Goal: Use online tool/utility: Use online tool/utility

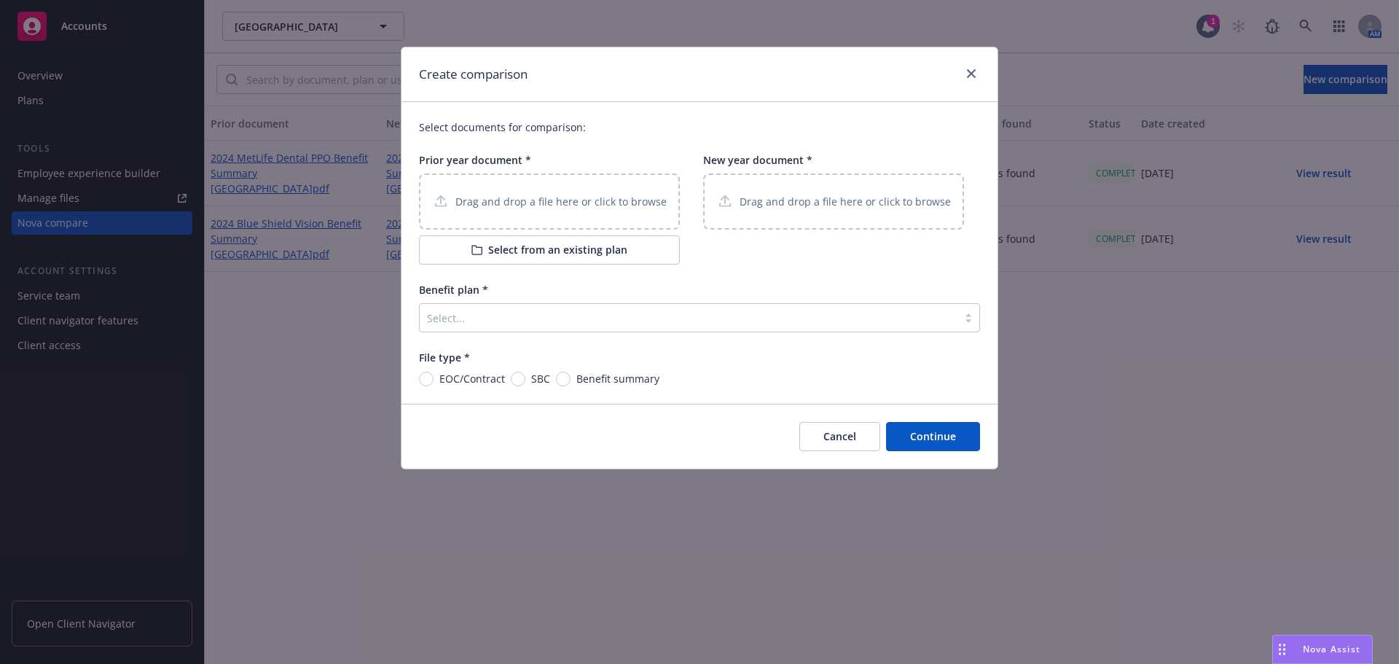
click at [493, 314] on div at bounding box center [688, 317] width 523 height 17
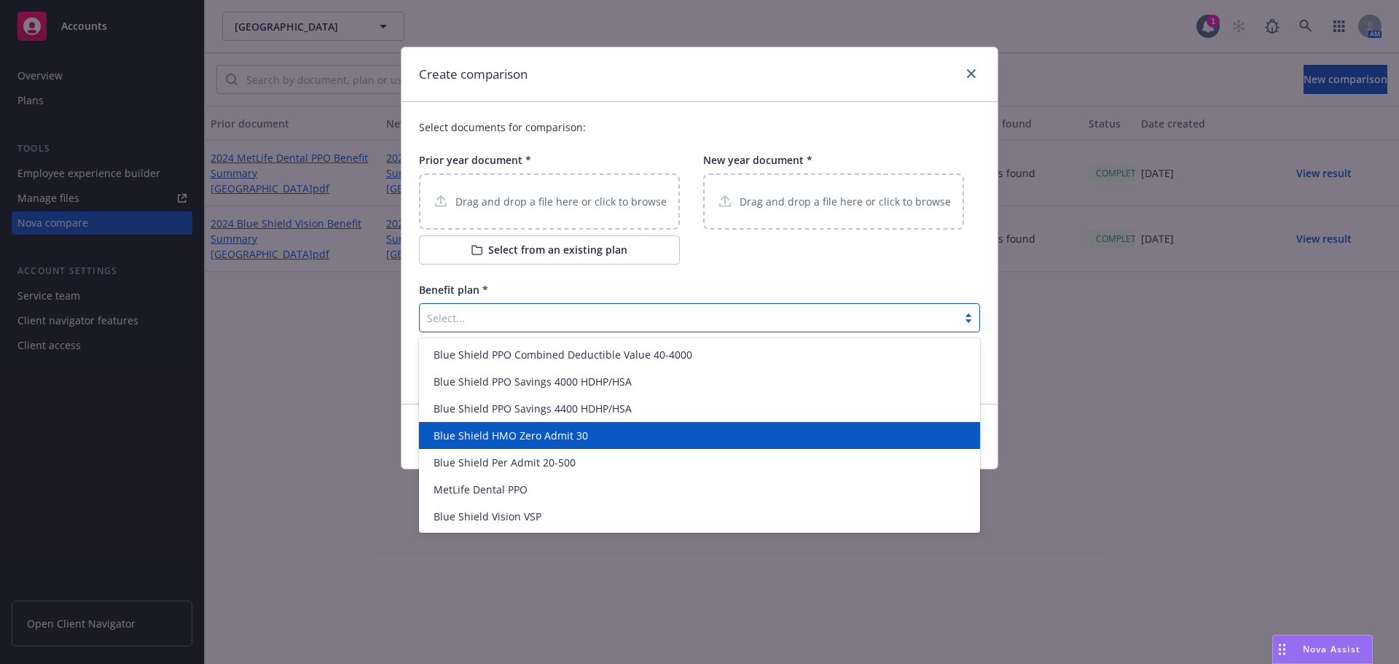
click at [526, 441] on span "Blue Shield HMO Zero Admit 30" at bounding box center [511, 435] width 155 height 15
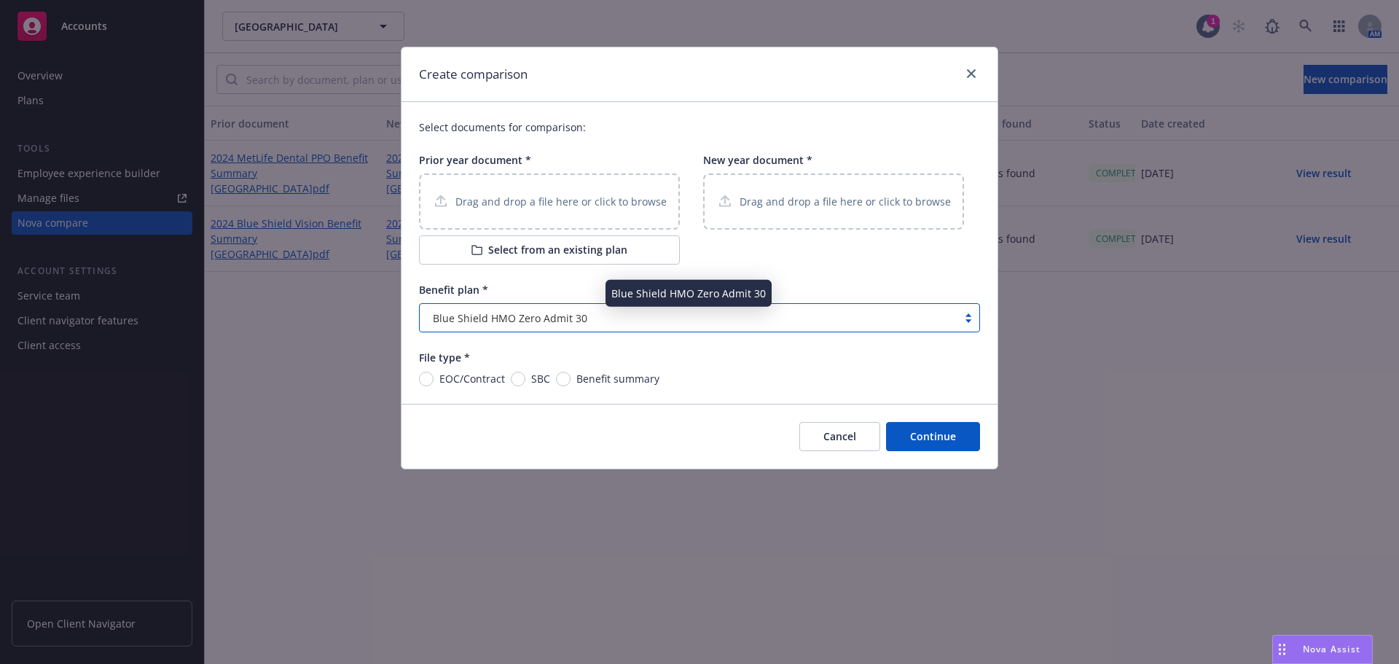
click at [517, 317] on span "Blue Shield HMO Zero Admit 30" at bounding box center [510, 317] width 155 height 15
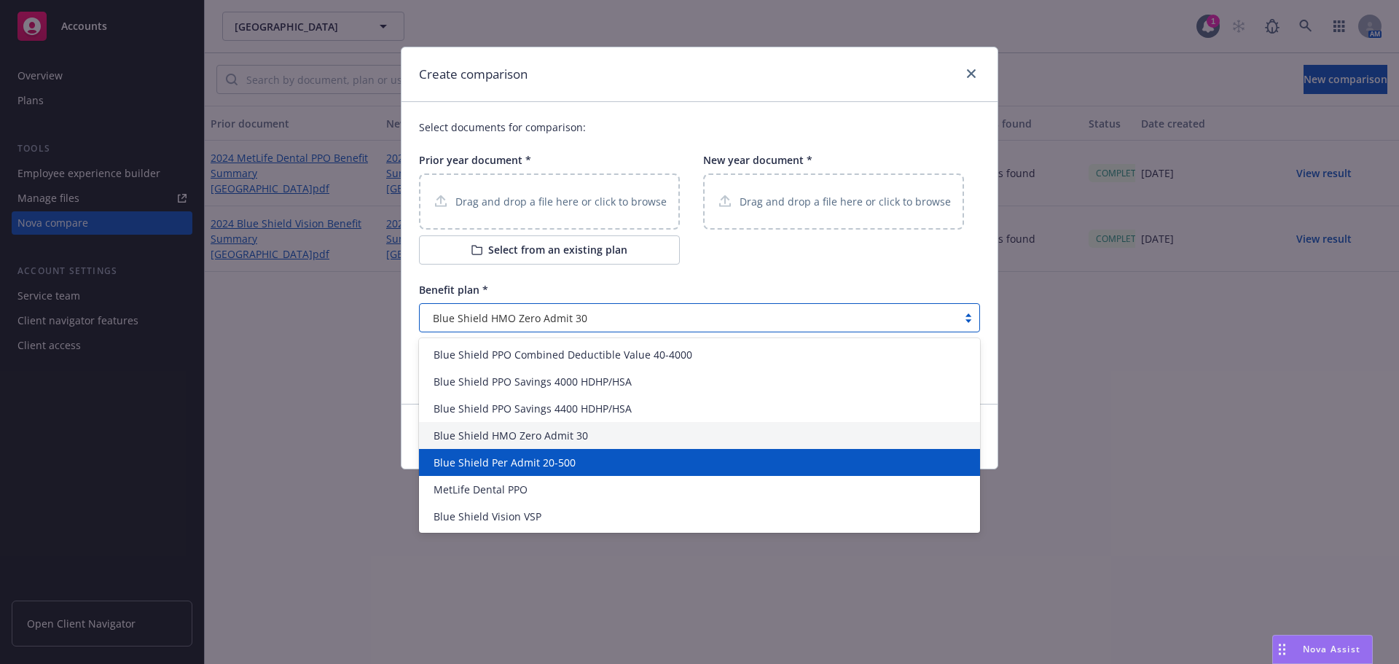
click at [537, 469] on span "Blue Shield Per Admit 20-500" at bounding box center [505, 462] width 142 height 15
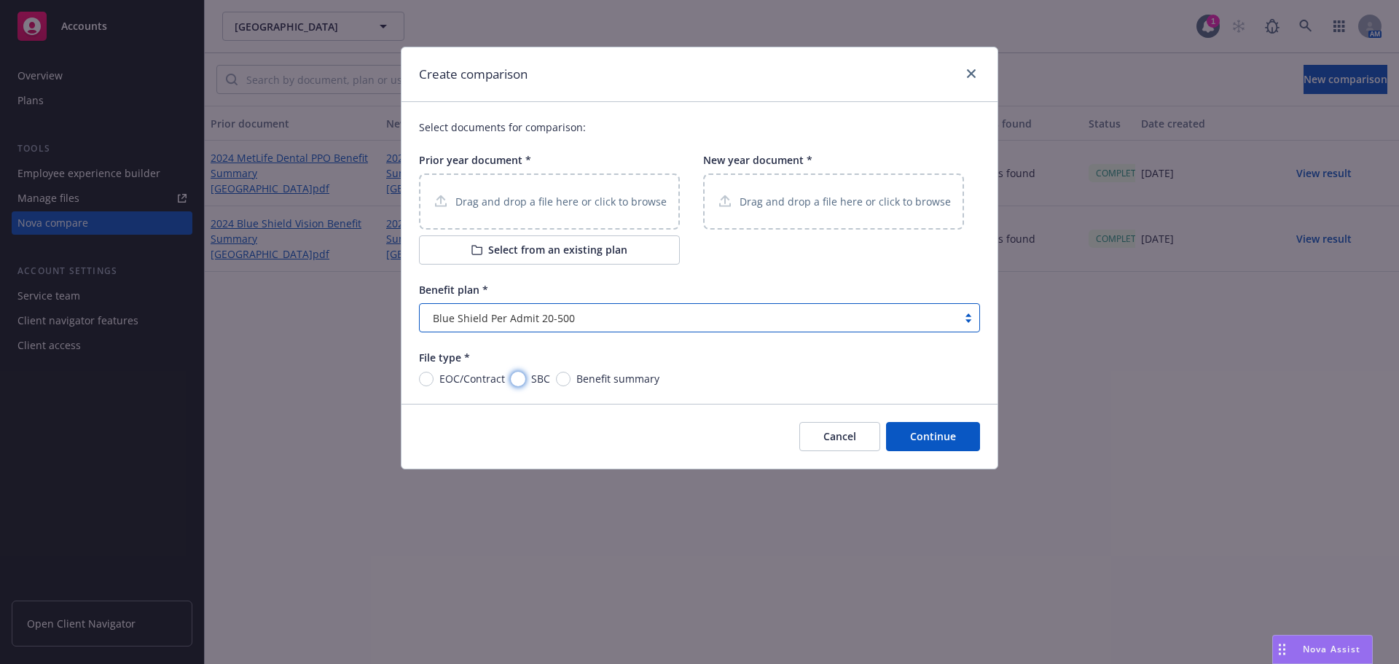
click at [520, 379] on input "SBC" at bounding box center [518, 379] width 15 height 15
radio input "true"
click at [494, 199] on p "Drag and drop a file here or click to browse" at bounding box center [561, 201] width 211 height 15
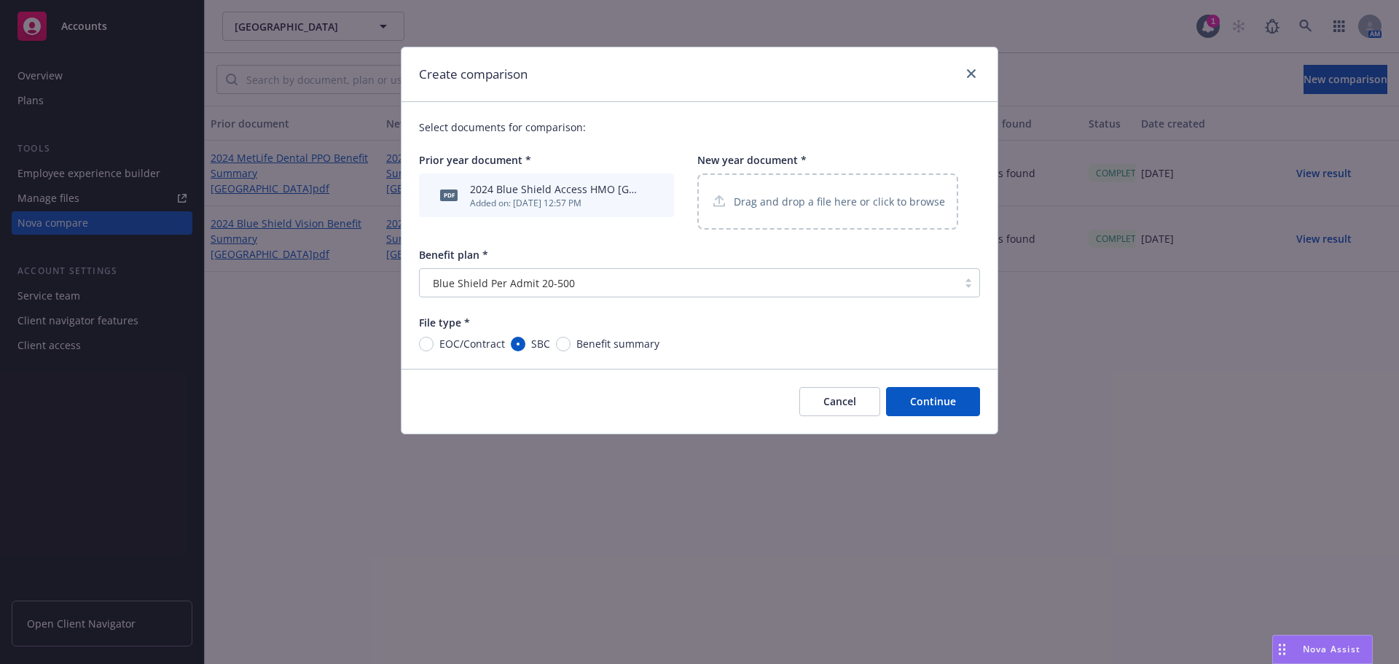
click at [778, 204] on p "Drag and drop a file here or click to browse" at bounding box center [839, 201] width 211 height 15
click at [779, 211] on div "Drag and drop a file here or click to browse" at bounding box center [828, 201] width 261 height 56
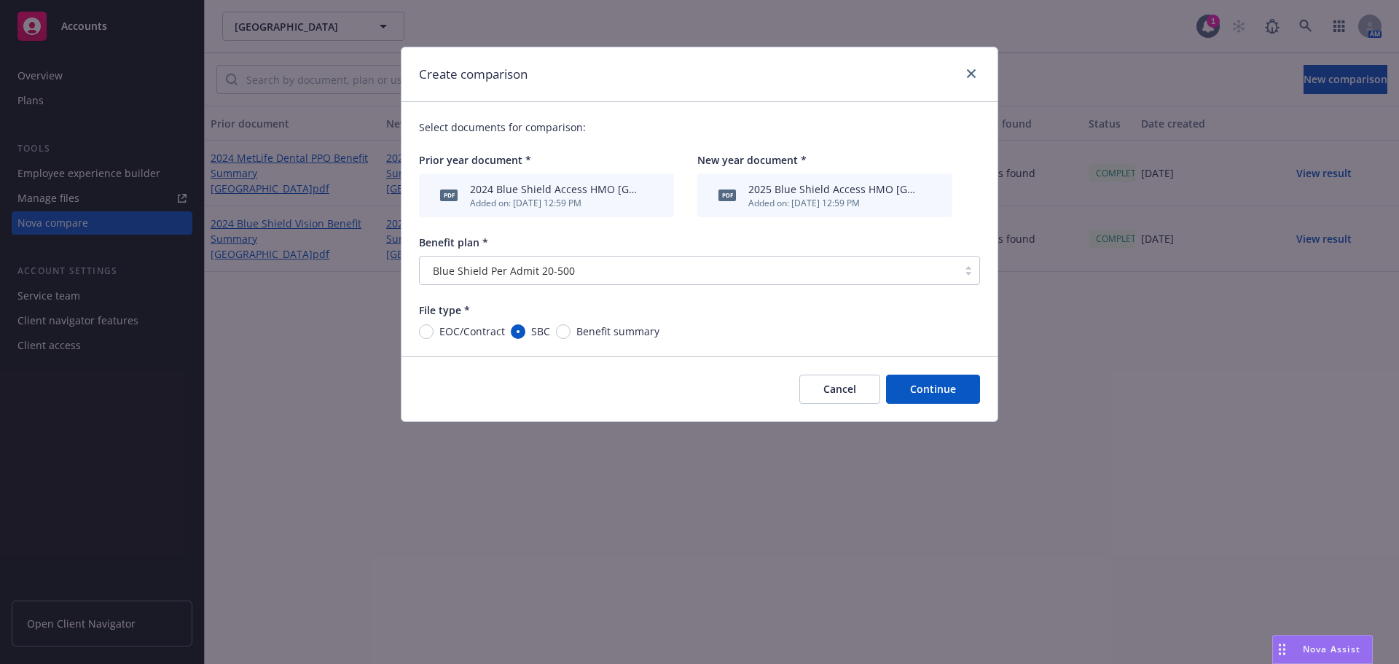
click at [937, 383] on button "Continue" at bounding box center [933, 389] width 94 height 29
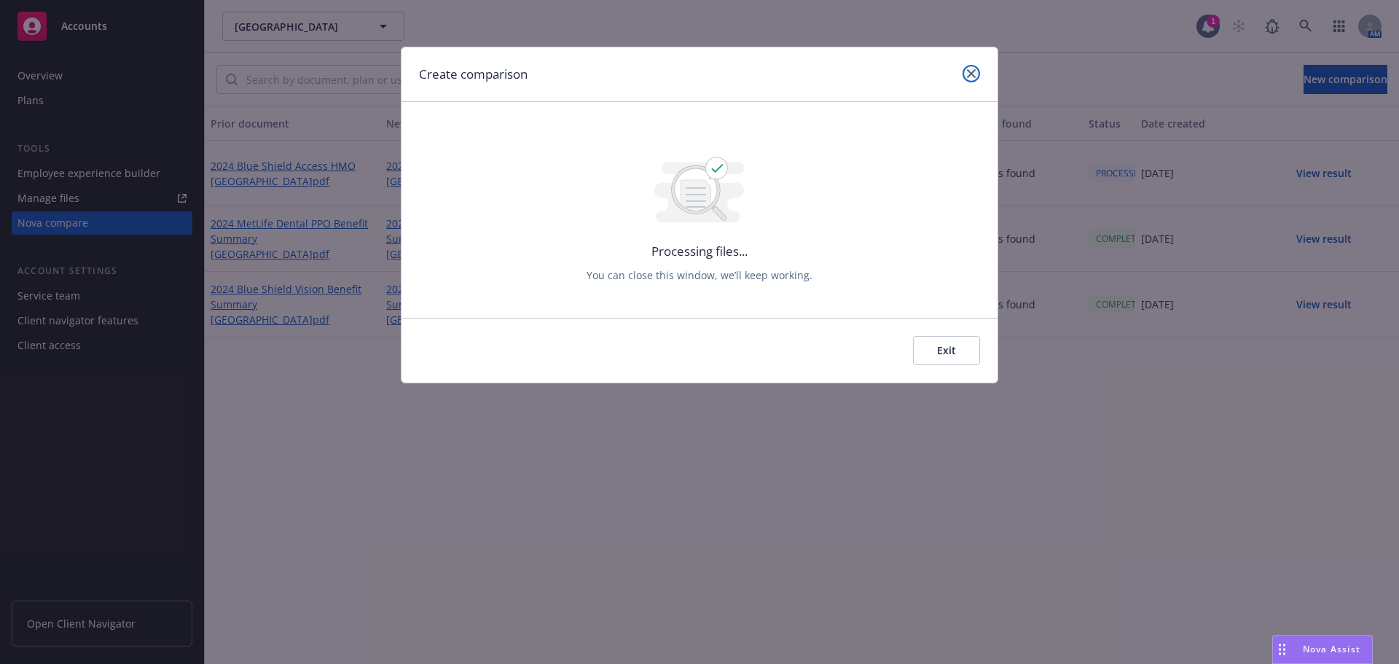
click at [970, 77] on icon "close" at bounding box center [971, 73] width 9 height 9
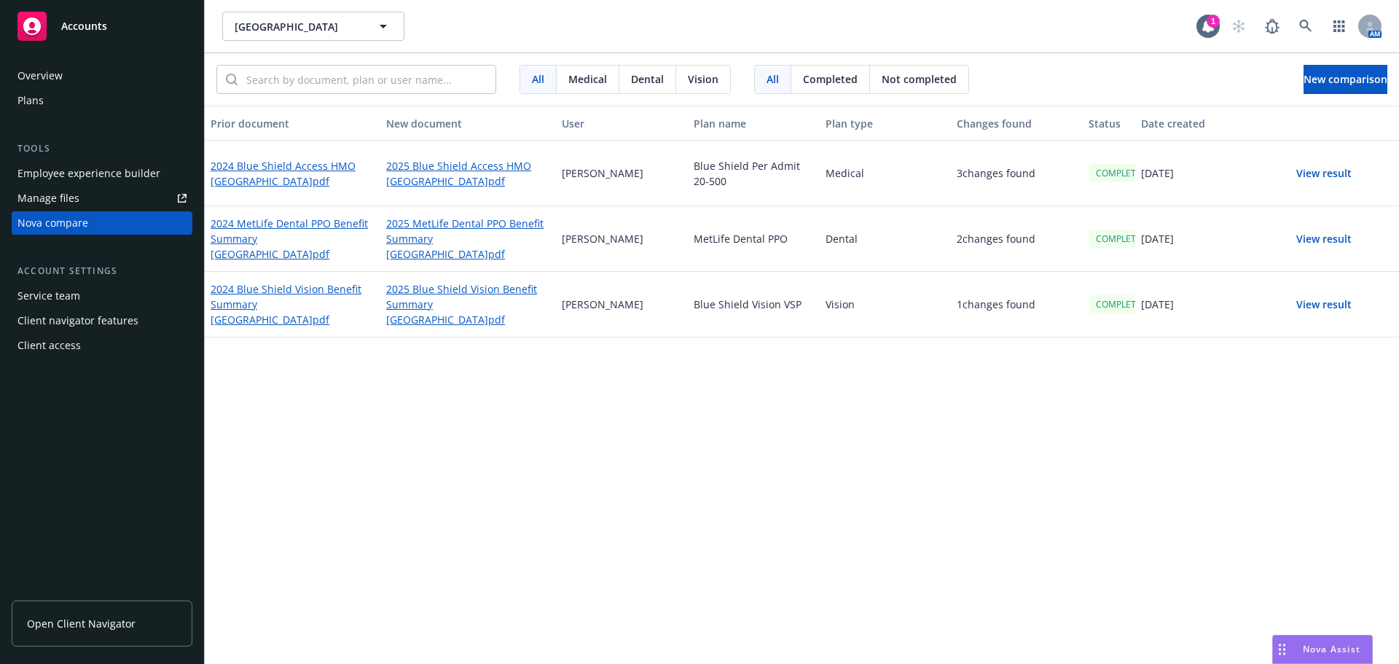
click at [1326, 173] on button "View result" at bounding box center [1324, 173] width 102 height 29
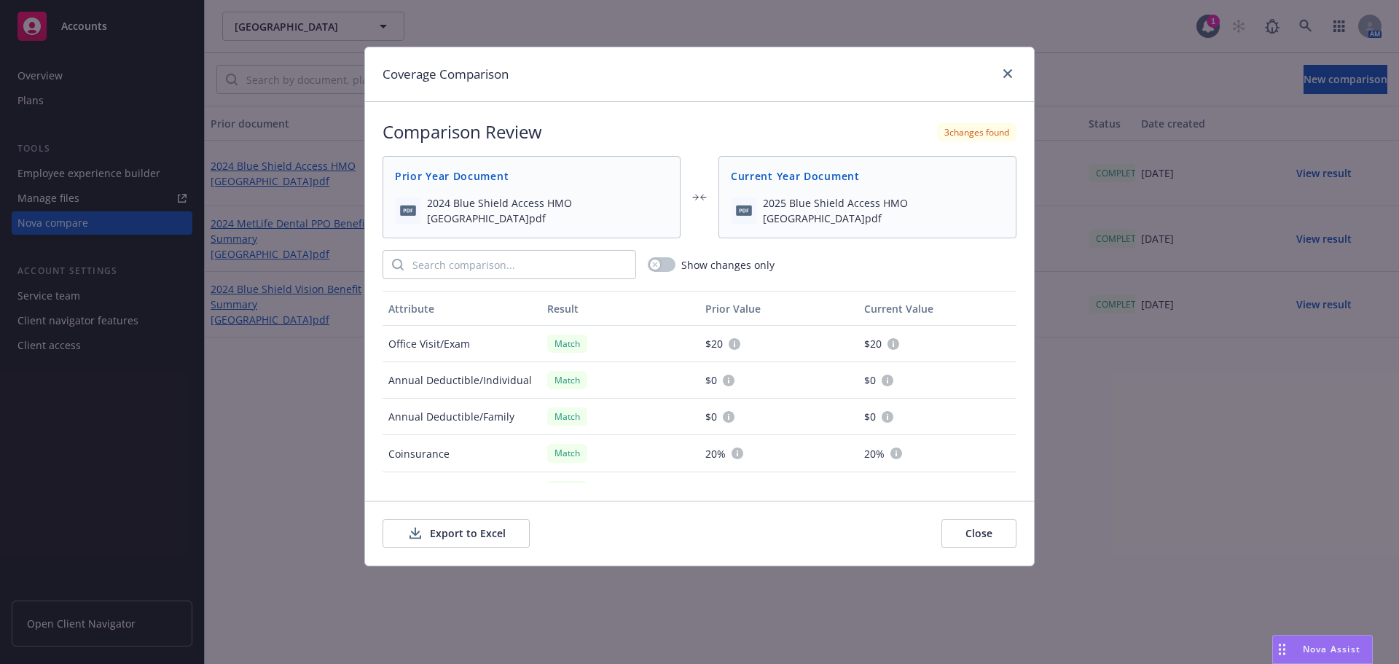
click at [473, 534] on button "Export to Excel" at bounding box center [456, 533] width 147 height 29
